Goal: Check status: Check status

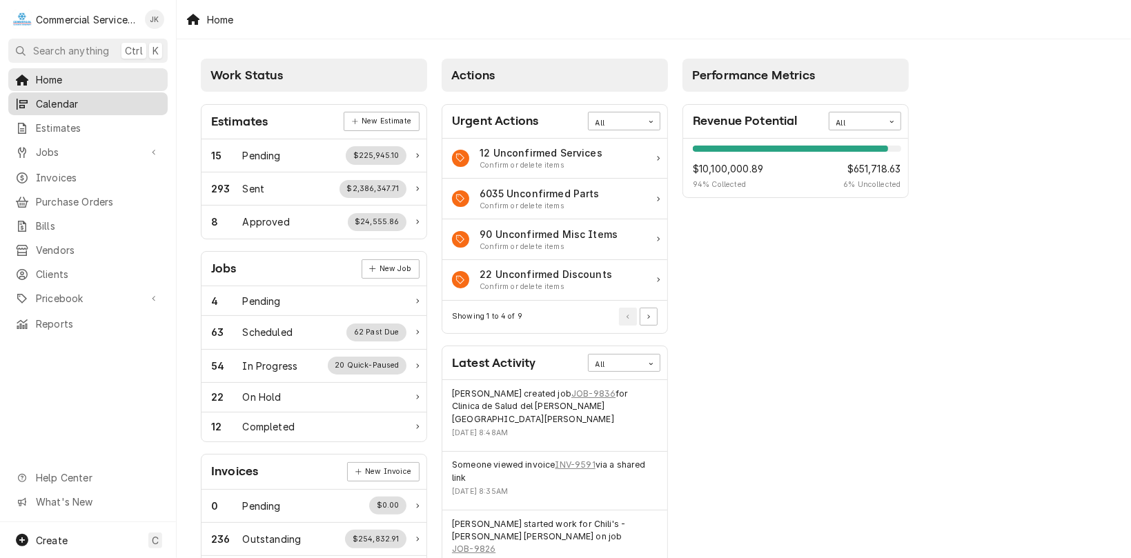
click at [75, 101] on span "Calendar" at bounding box center [98, 104] width 125 height 14
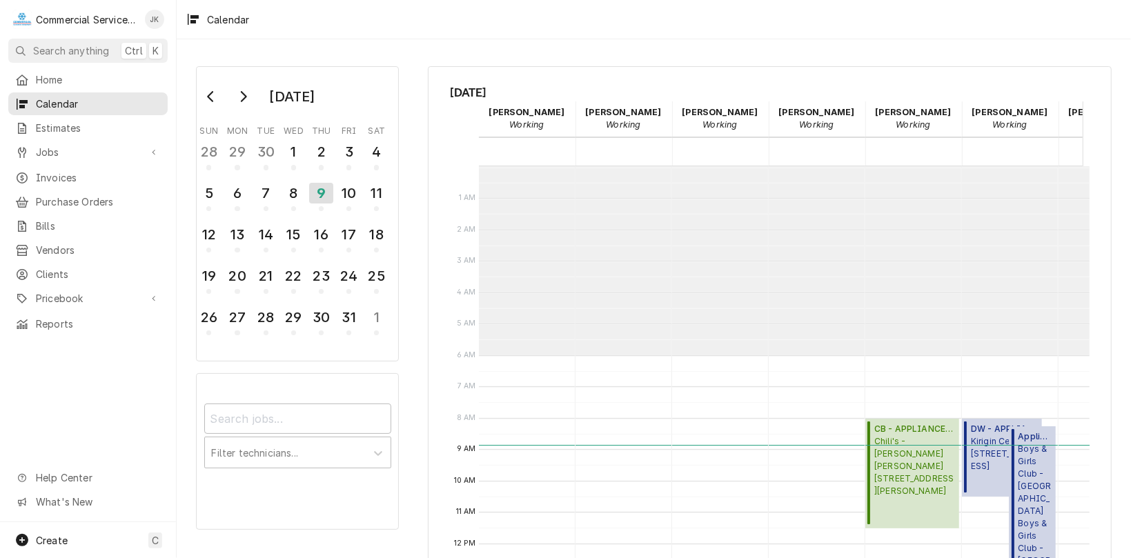
scroll to position [188, 0]
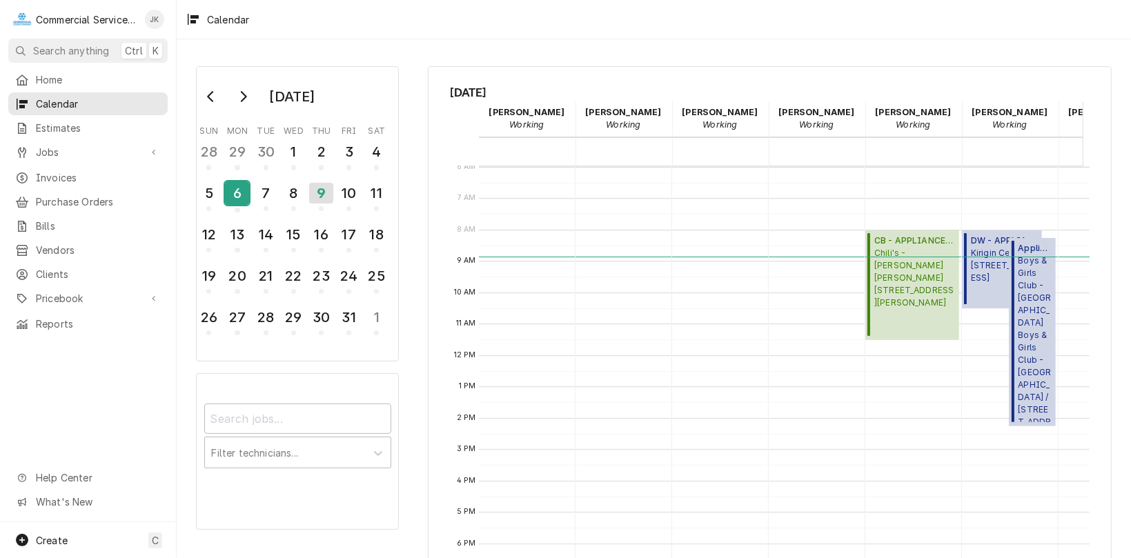
click at [237, 188] on div "6" at bounding box center [237, 193] width 24 height 23
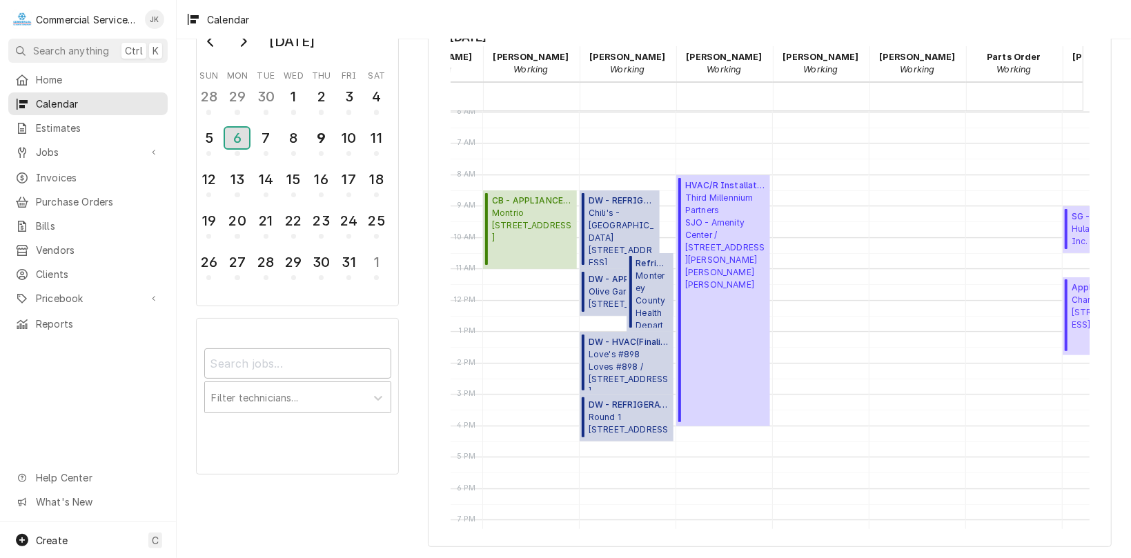
scroll to position [0, 462]
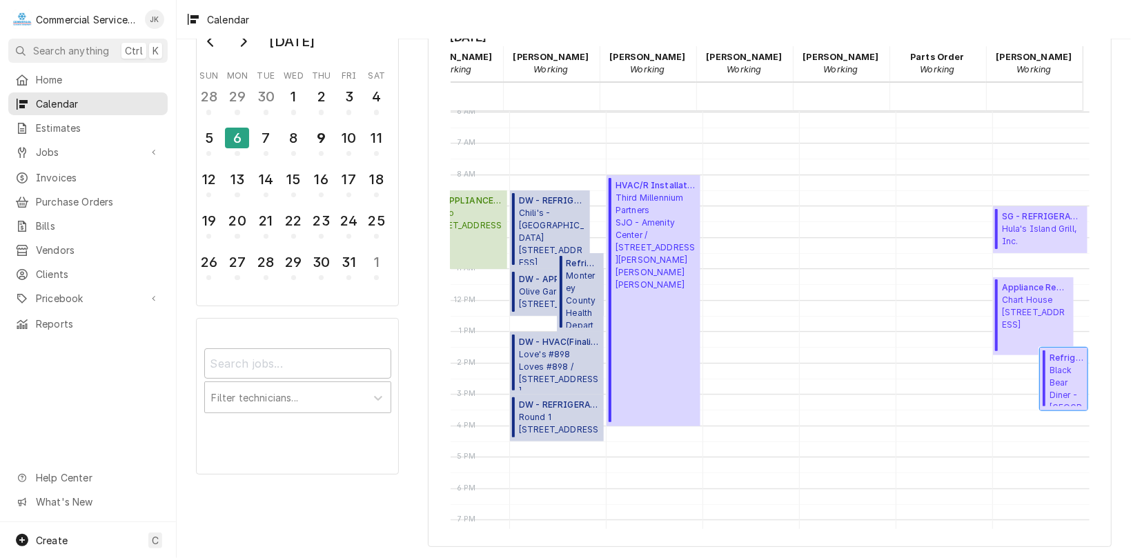
click at [1052, 371] on span "Black Bear Diner - Monterey 2450 N. Fremont Blvd, Monterey, CA 93940" at bounding box center [1067, 385] width 34 height 42
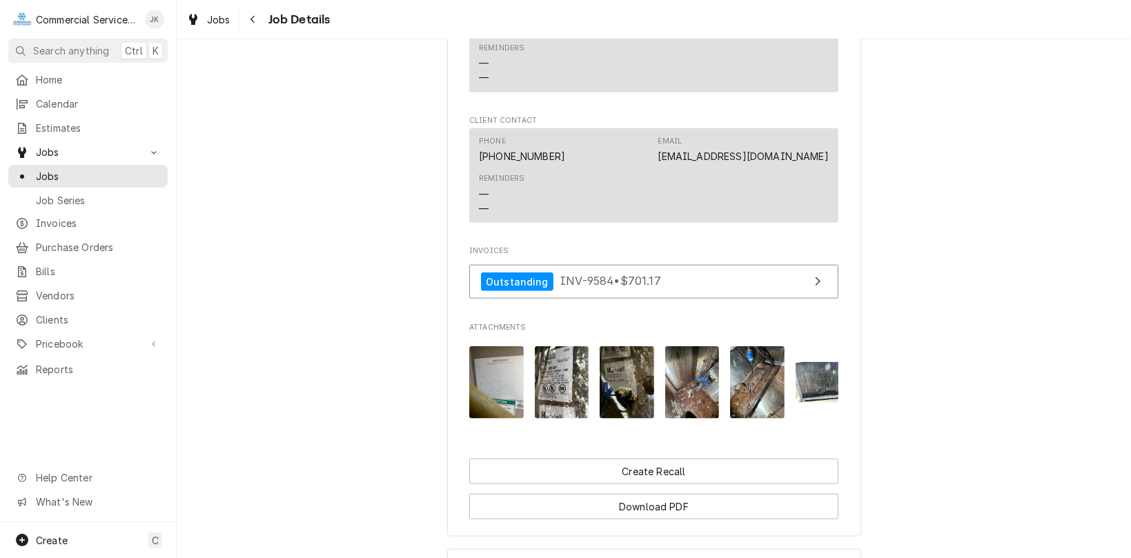
scroll to position [969, 0]
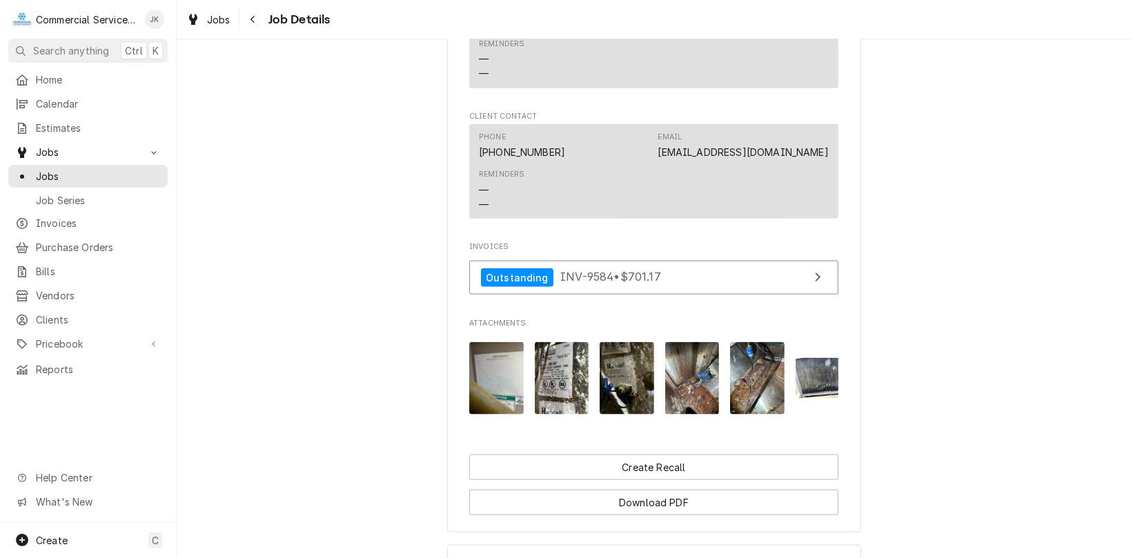
click at [544, 397] on img "Attachments" at bounding box center [562, 378] width 55 height 72
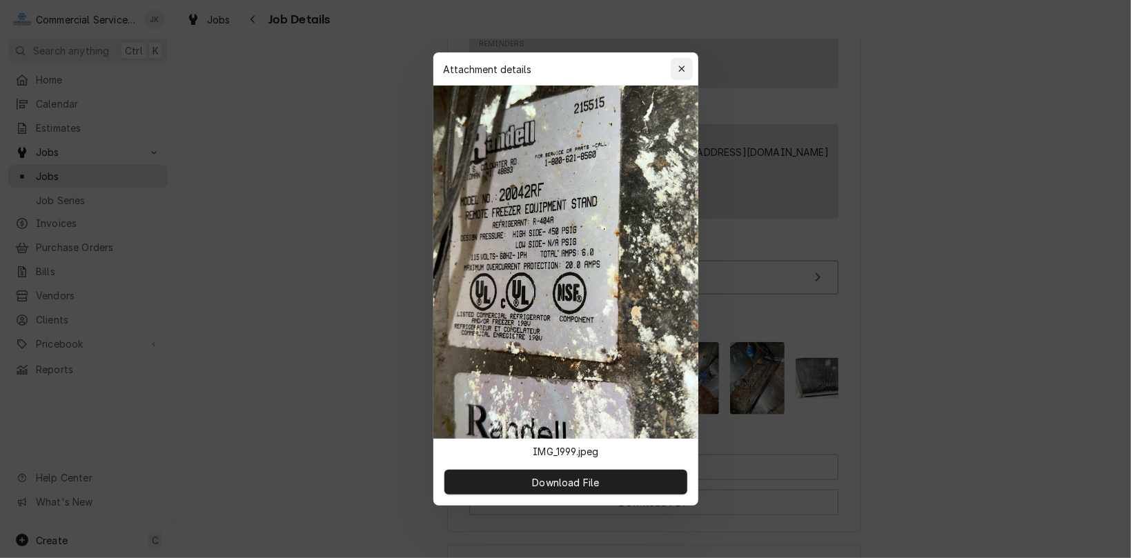
click at [683, 67] on icon "button" at bounding box center [682, 69] width 6 height 6
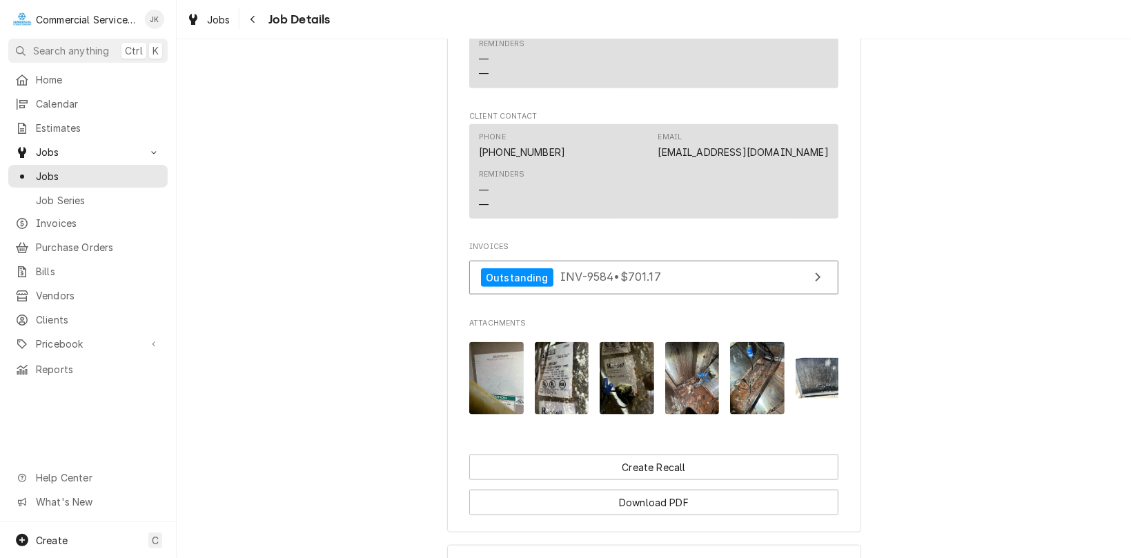
click at [625, 394] on img "Attachments" at bounding box center [627, 378] width 55 height 72
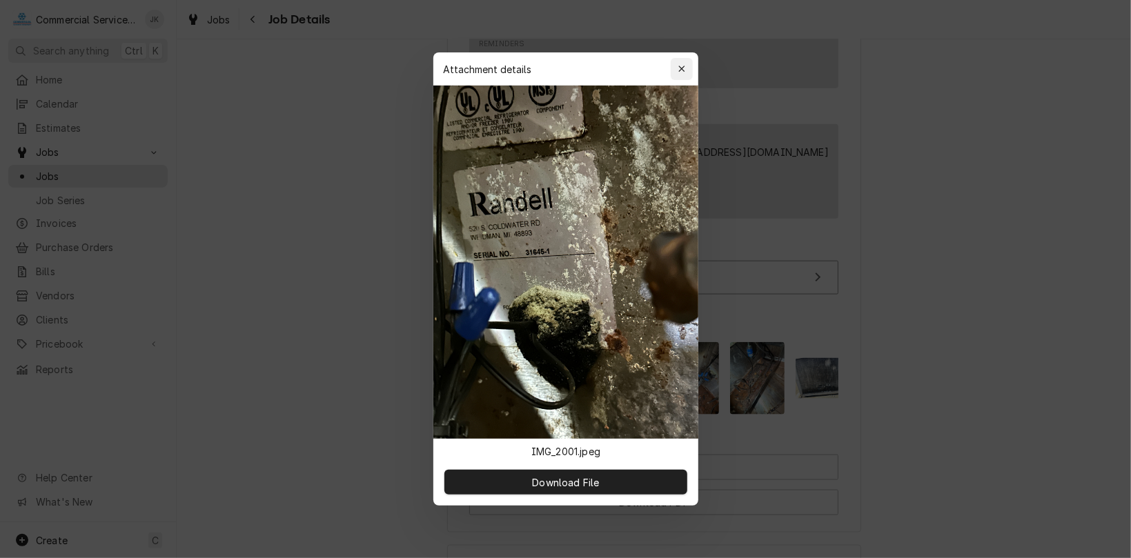
click at [682, 69] on icon "button" at bounding box center [682, 69] width 6 height 6
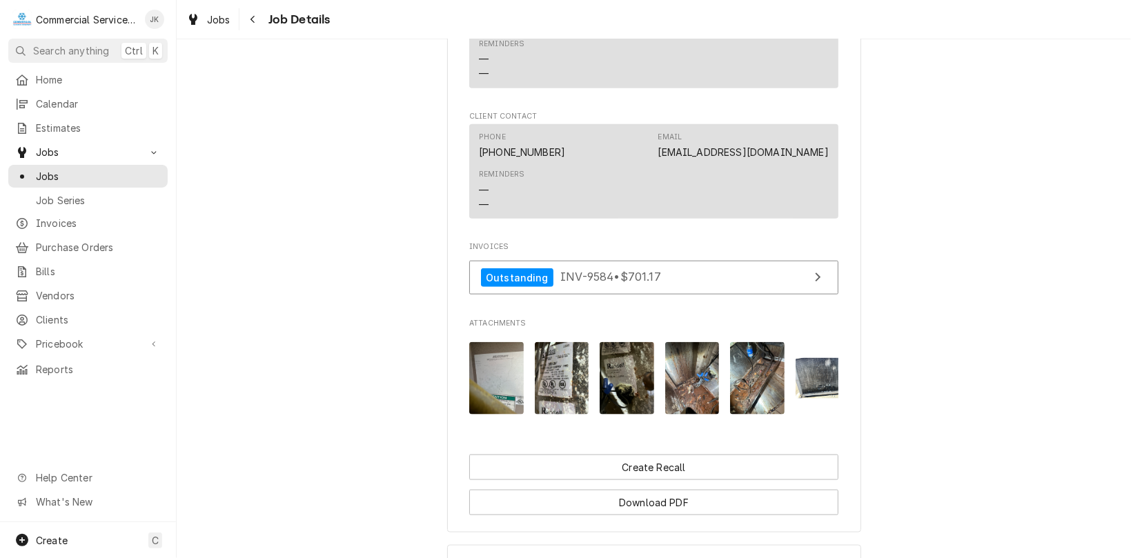
click at [688, 409] on img "Attachments" at bounding box center [692, 378] width 55 height 72
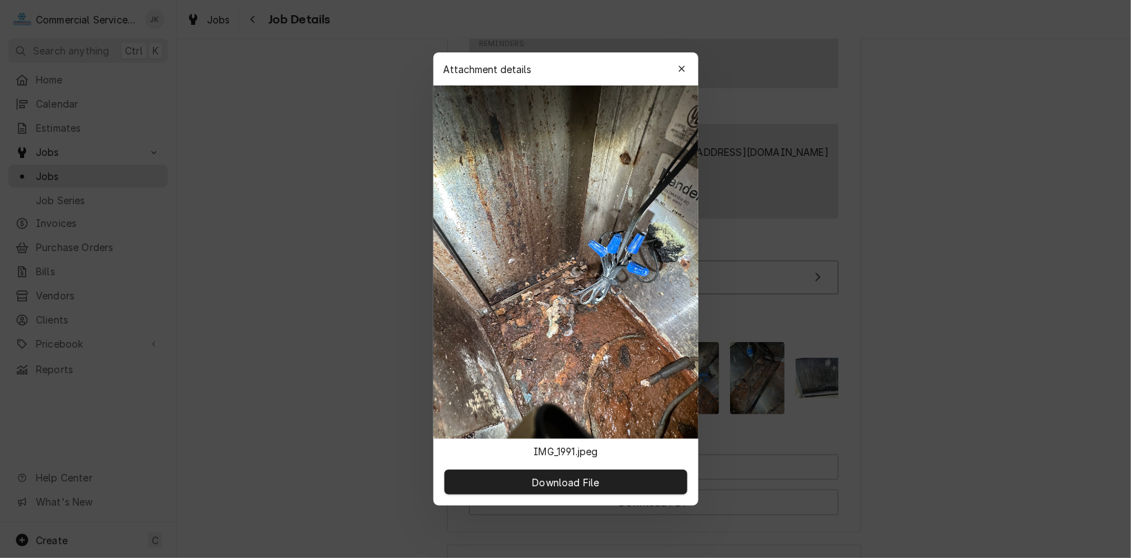
click at [744, 391] on div at bounding box center [565, 279] width 1131 height 558
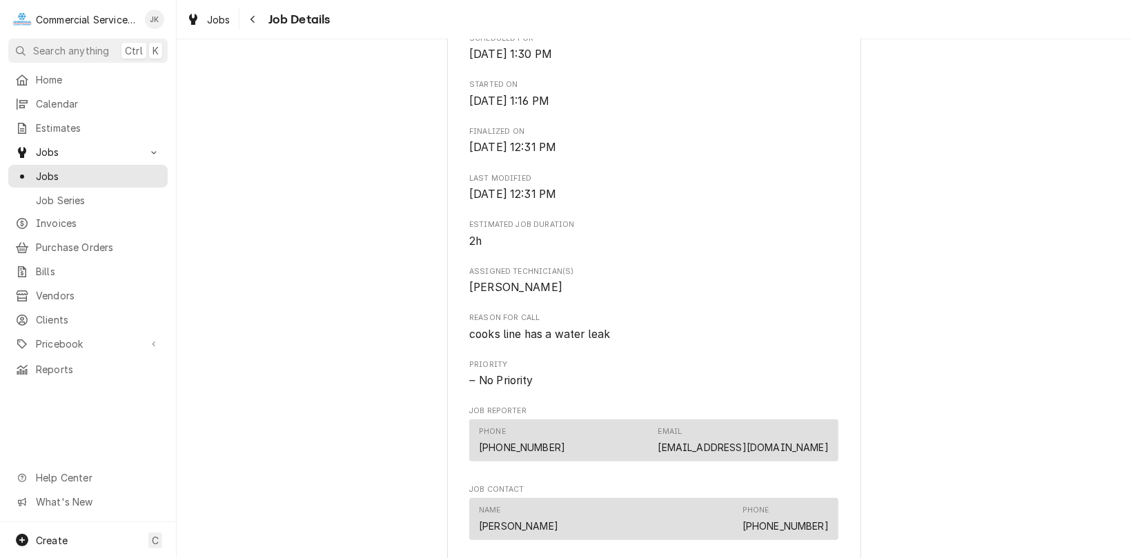
scroll to position [0, 0]
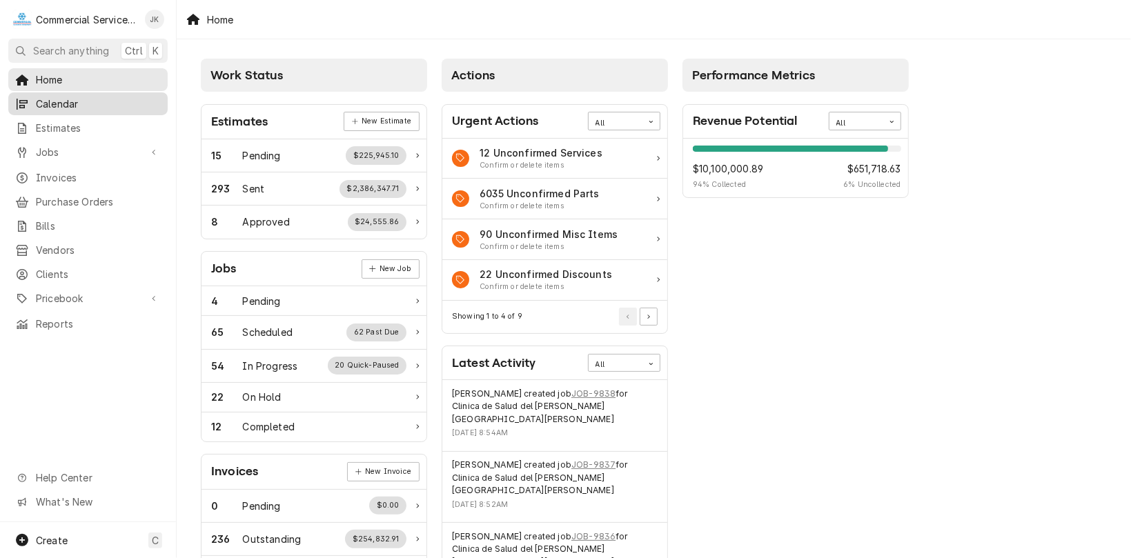
click at [108, 101] on span "Calendar" at bounding box center [98, 104] width 125 height 14
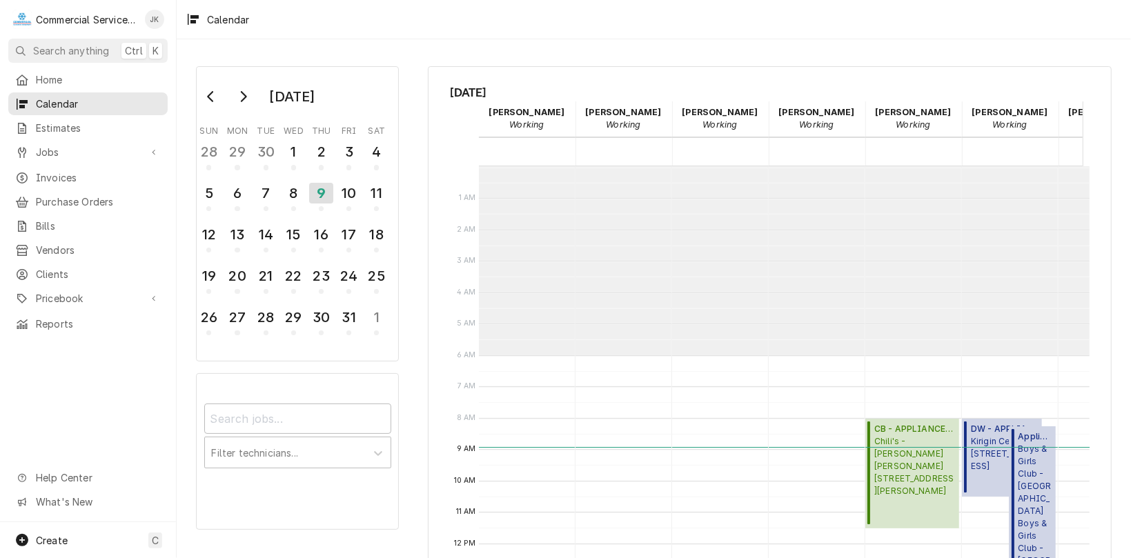
scroll to position [188, 0]
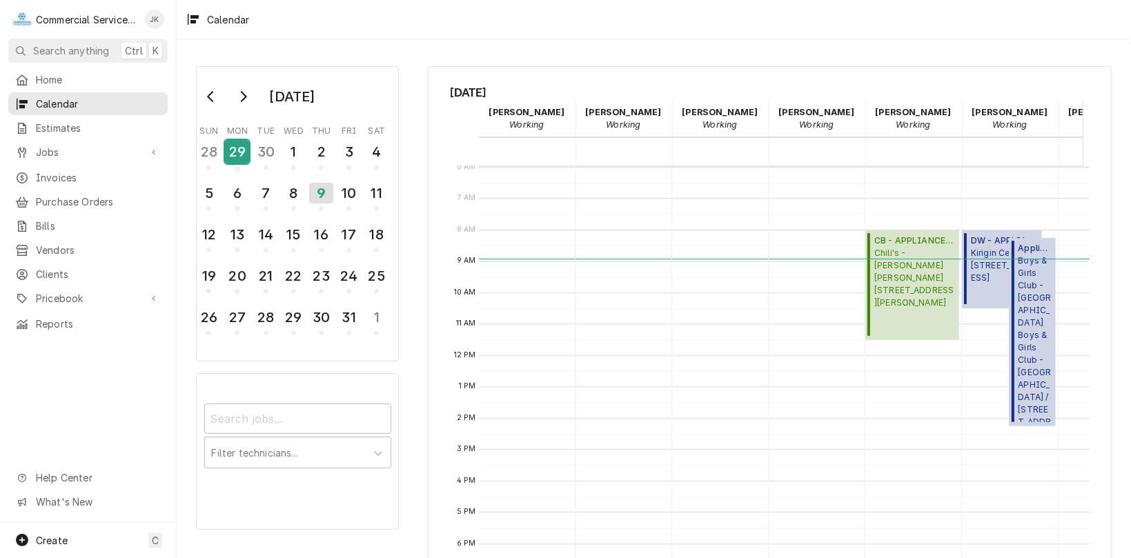
click at [235, 147] on div "29" at bounding box center [237, 151] width 24 height 23
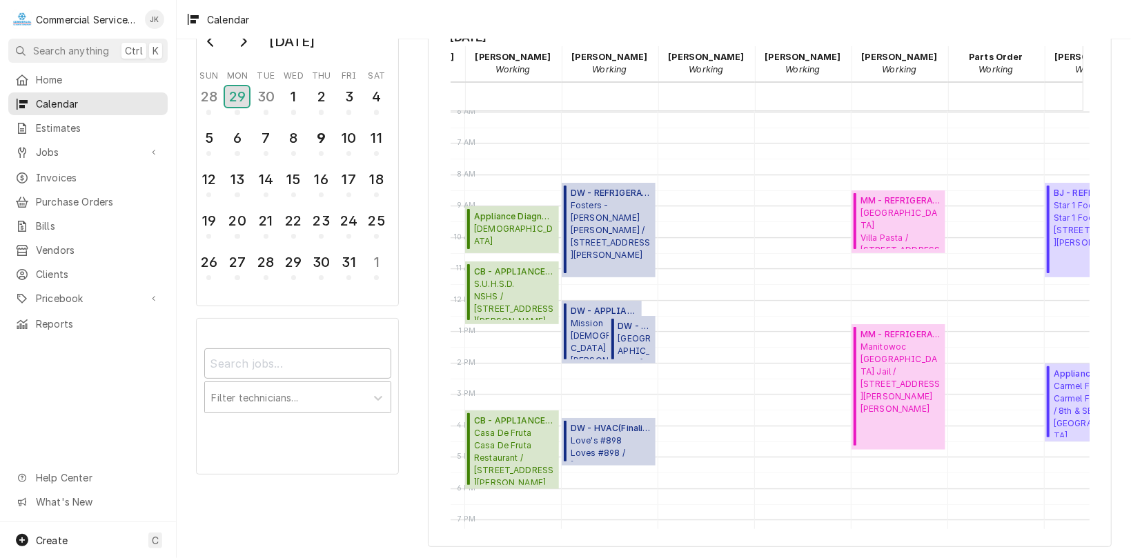
scroll to position [0, 462]
